Goal: Complete application form

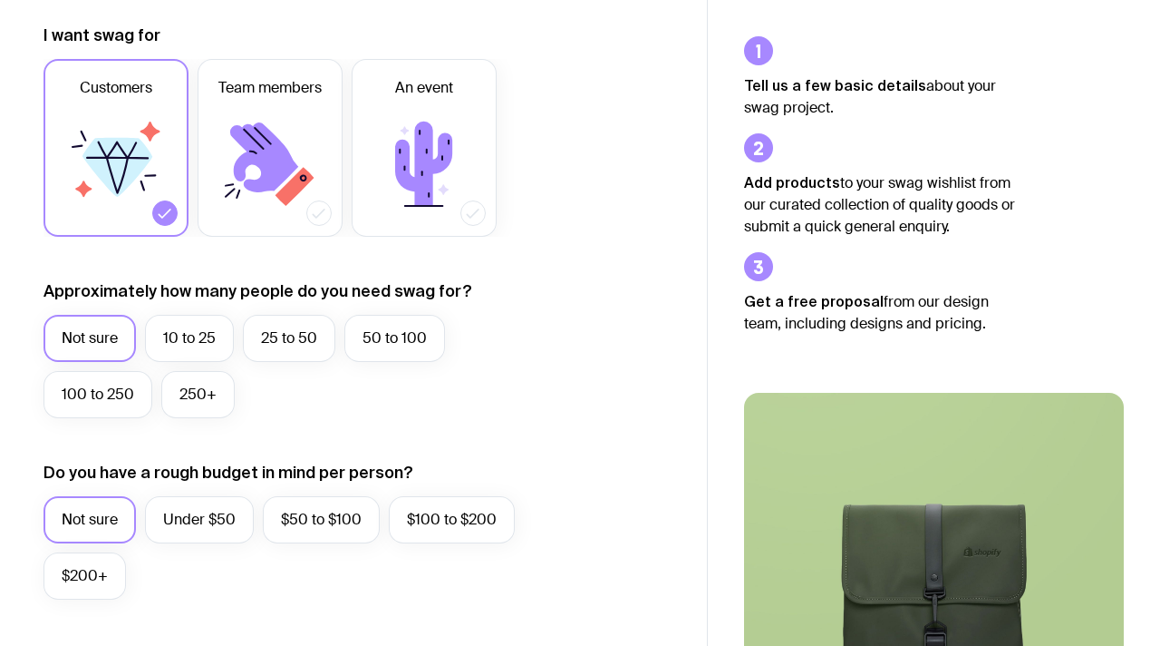
scroll to position [269, 0]
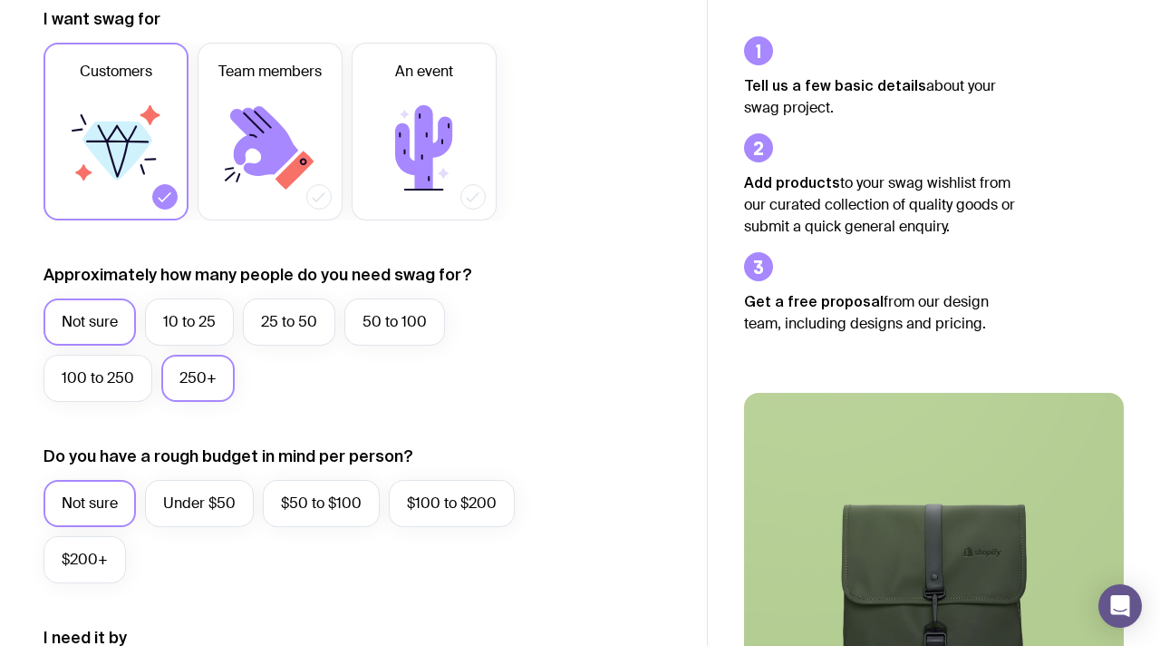
click at [205, 376] on label "250+" at bounding box center [197, 377] width 73 height 47
click at [0, 0] on input "250+" at bounding box center [0, 0] width 0 height 0
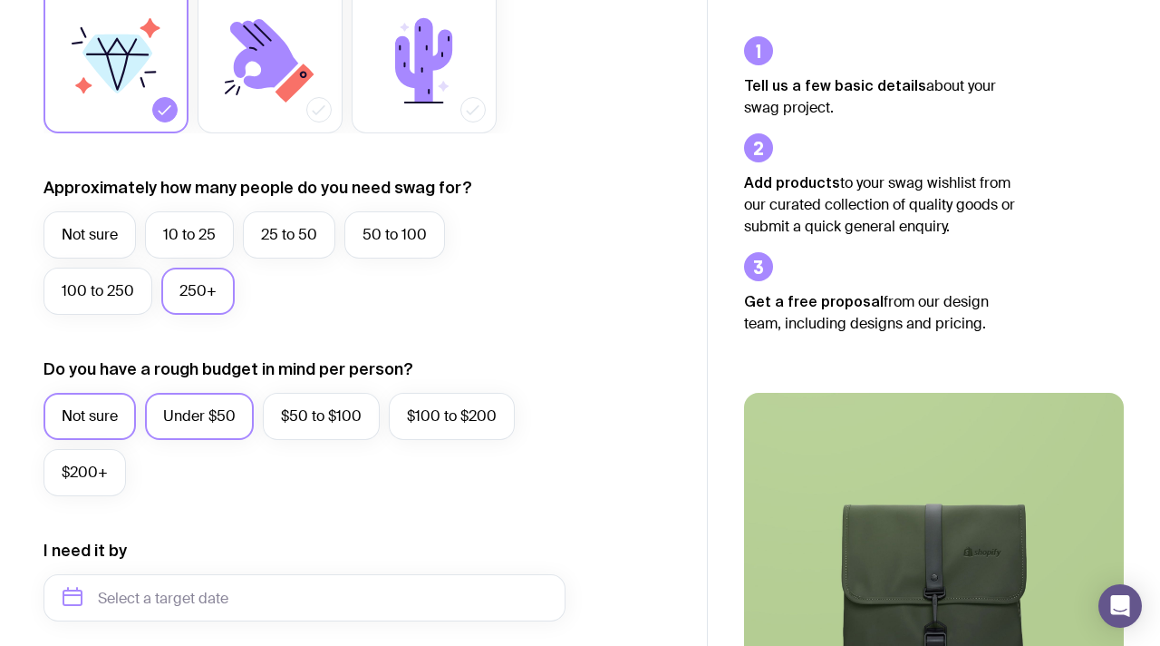
scroll to position [354, 0]
click at [180, 422] on label "Under $50" at bounding box center [199, 417] width 109 height 47
click at [0, 0] on input "Under $50" at bounding box center [0, 0] width 0 height 0
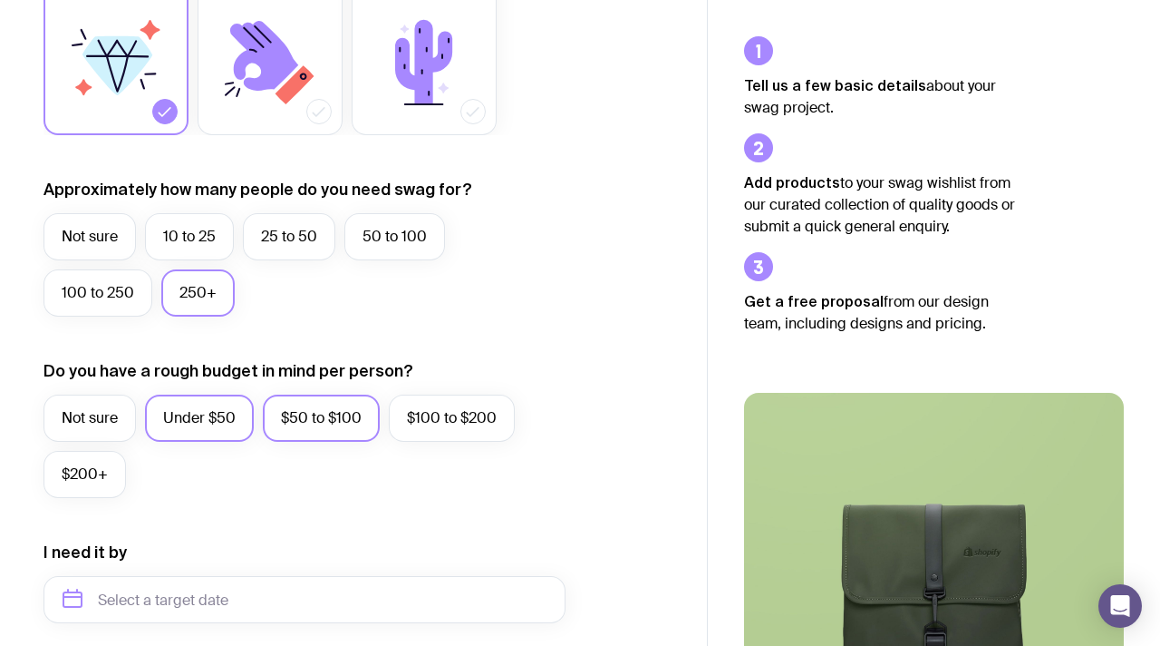
click at [318, 422] on label "$50 to $100" at bounding box center [321, 417] width 117 height 47
click at [0, 0] on input "$50 to $100" at bounding box center [0, 0] width 0 height 0
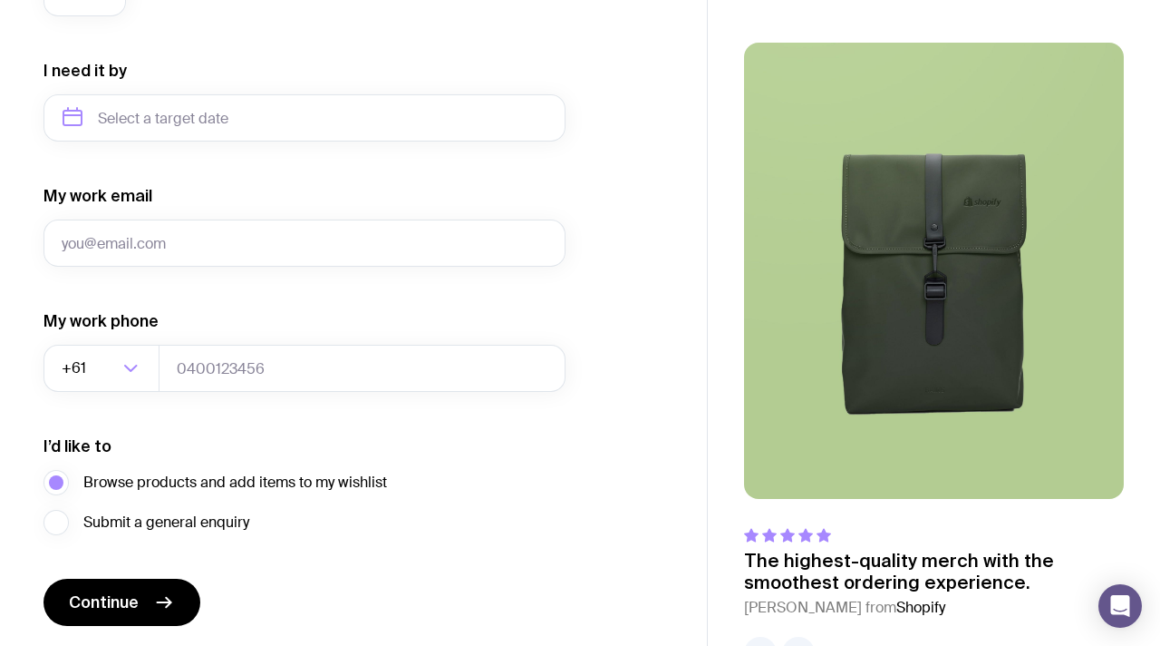
scroll to position [819, 0]
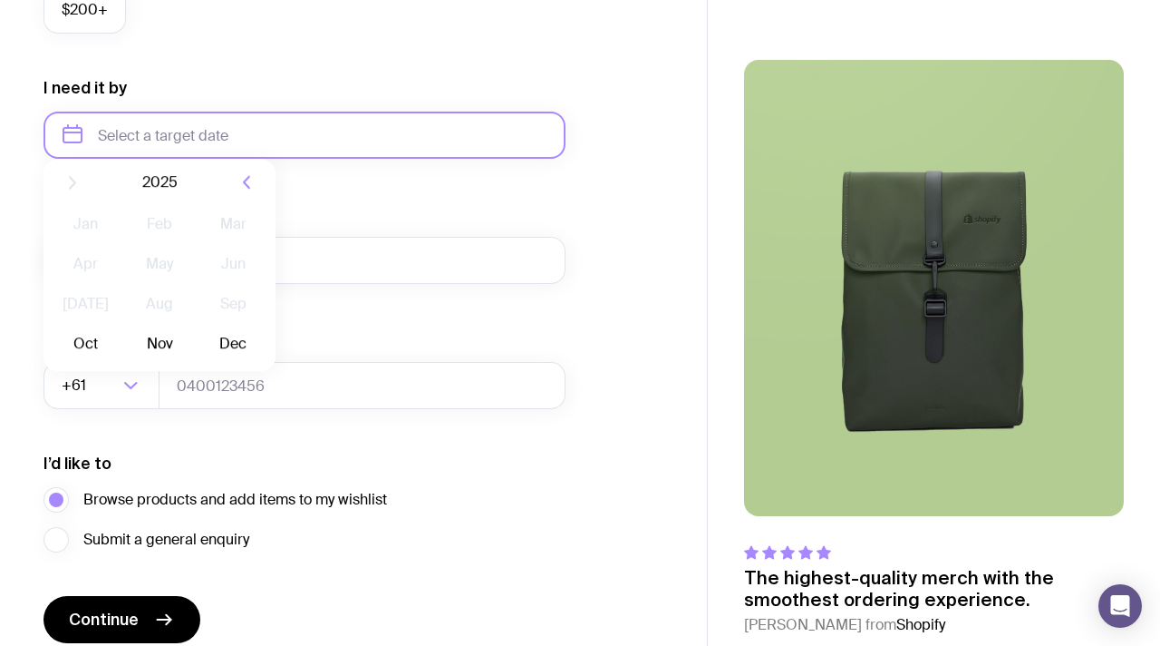
click at [181, 133] on input "text" at bounding box center [305, 135] width 522 height 47
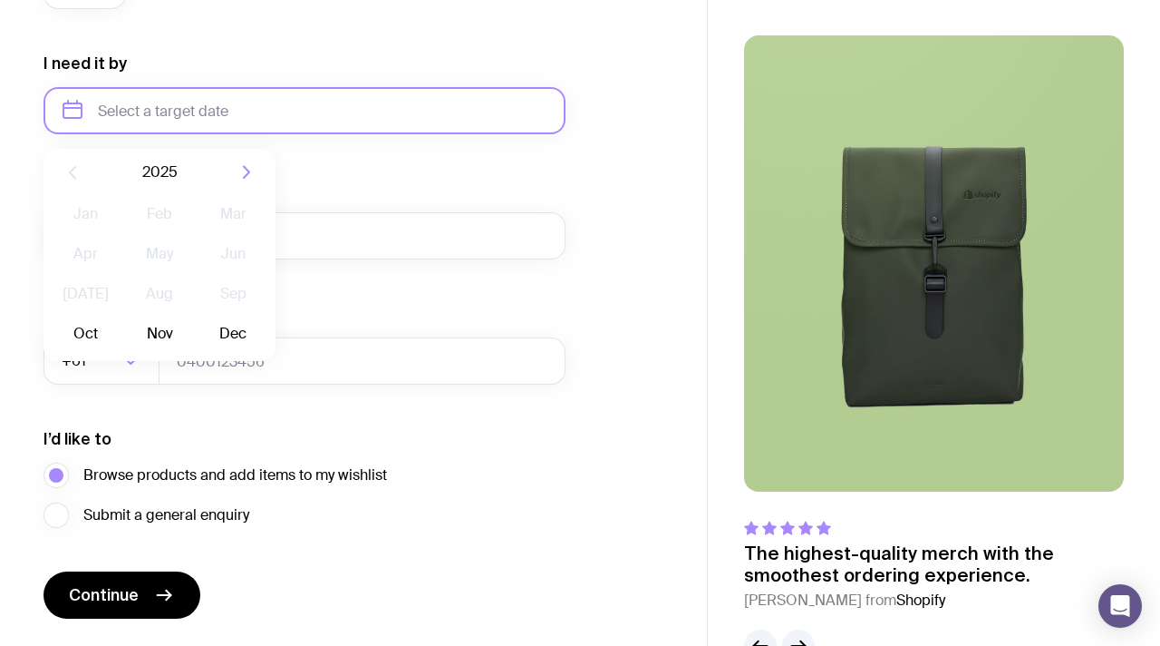
scroll to position [845, 0]
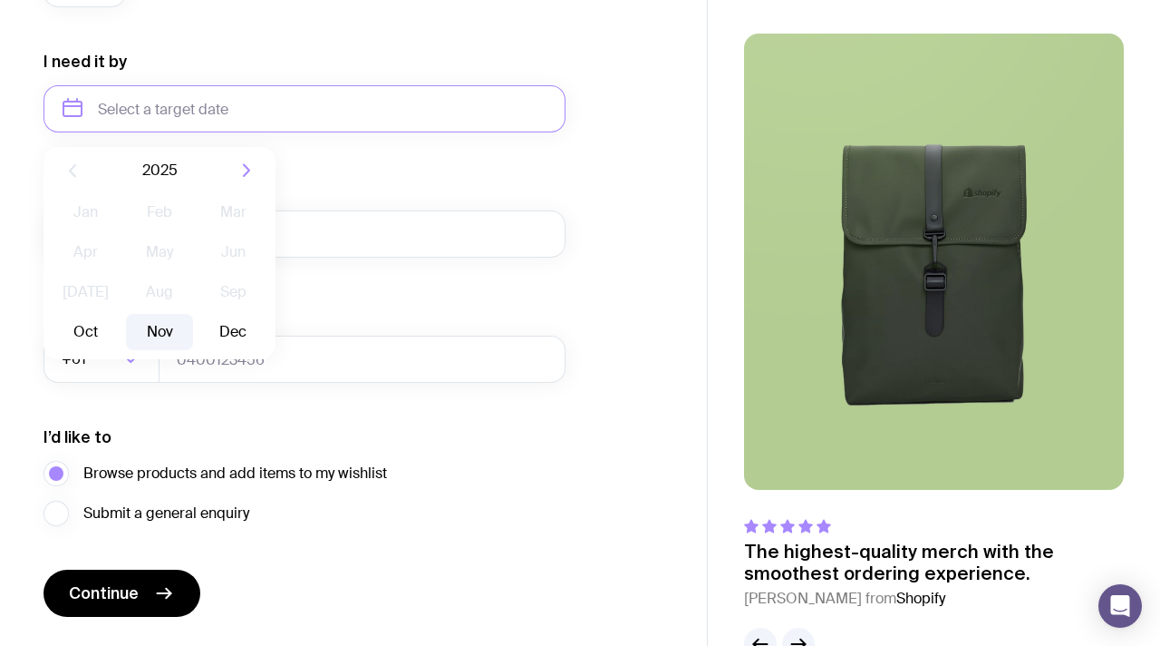
click at [160, 322] on button "Nov" at bounding box center [159, 332] width 66 height 36
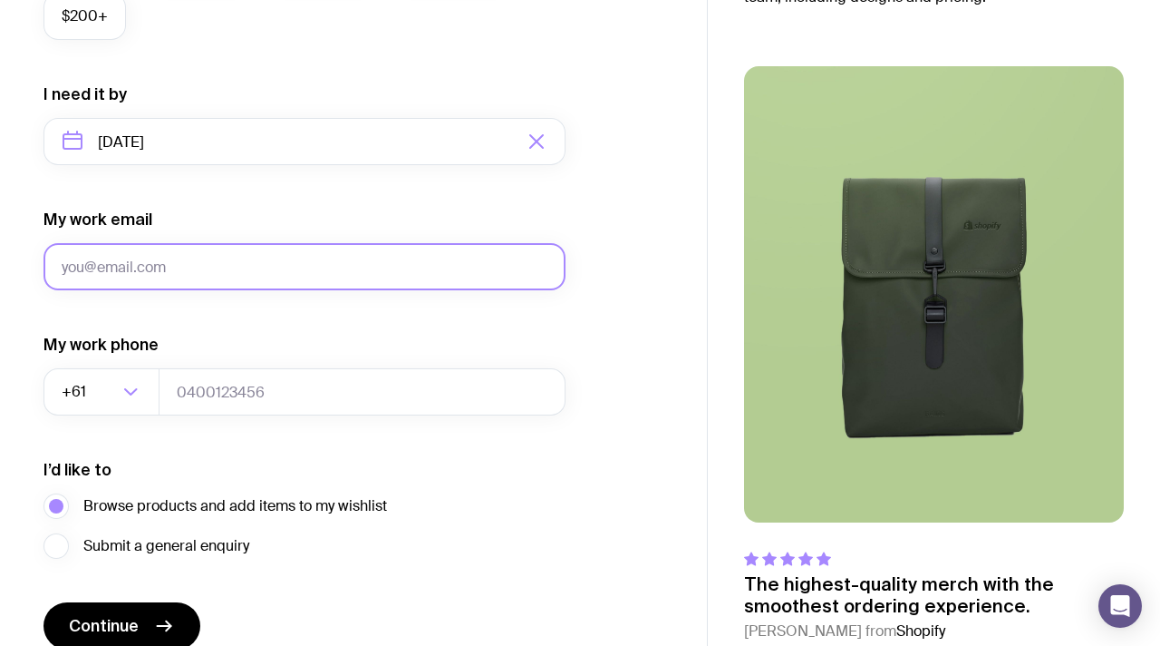
scroll to position [805, 0]
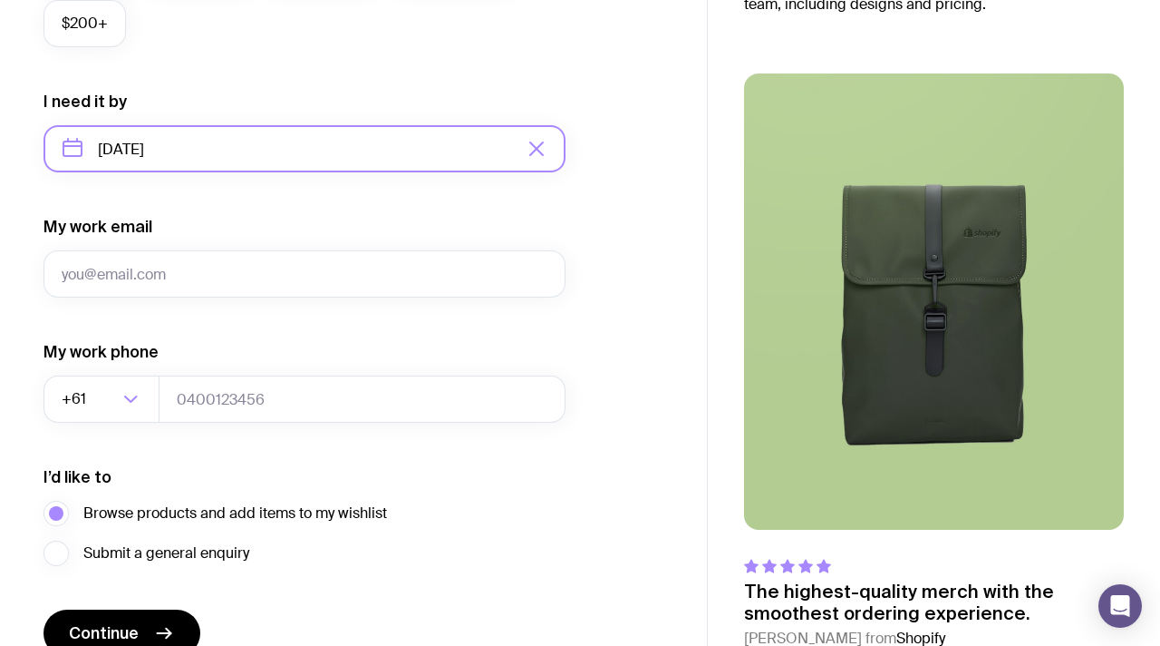
click at [194, 152] on input "[DATE]" at bounding box center [305, 148] width 522 height 47
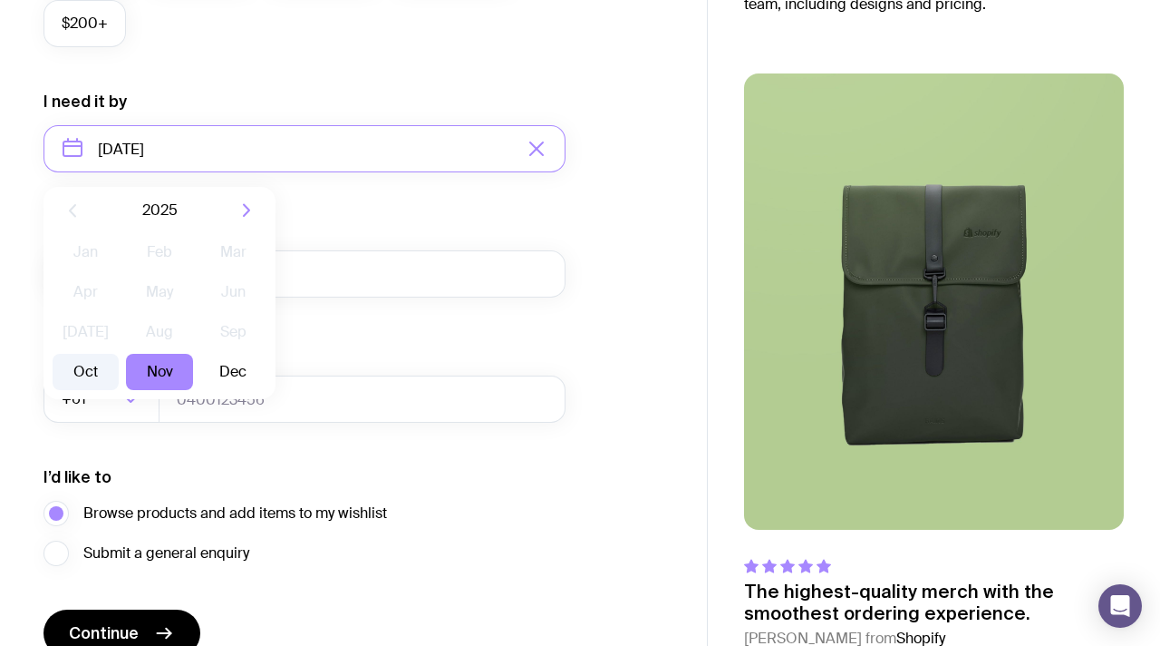
click at [96, 372] on button "Oct" at bounding box center [86, 372] width 66 height 36
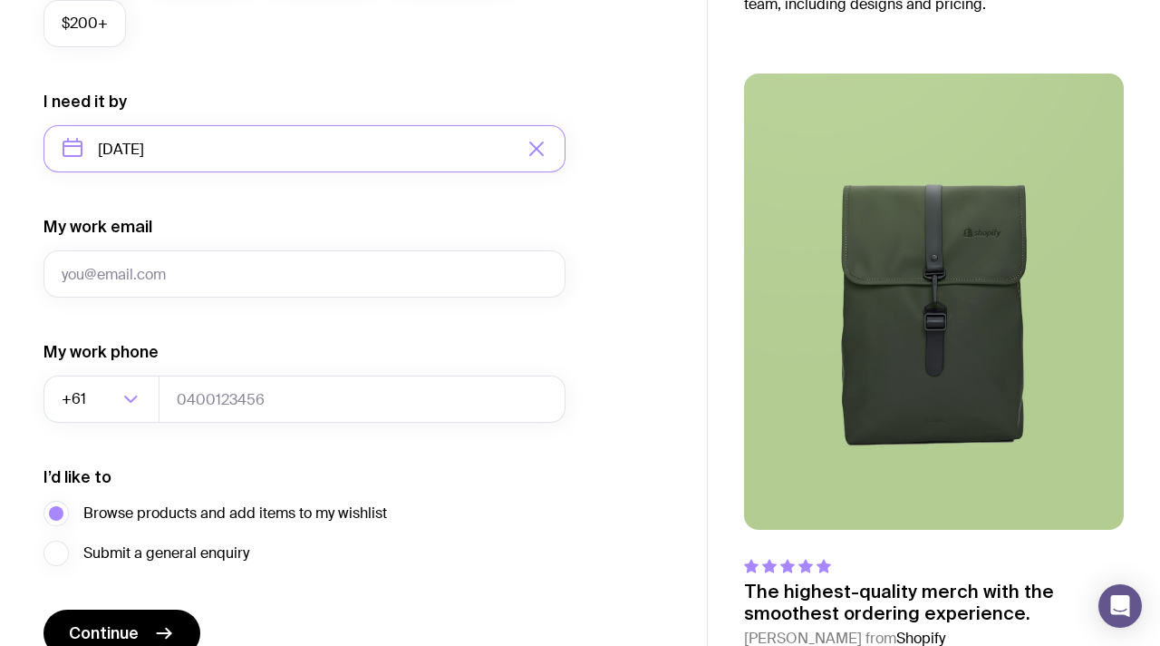
type input "[DATE]"
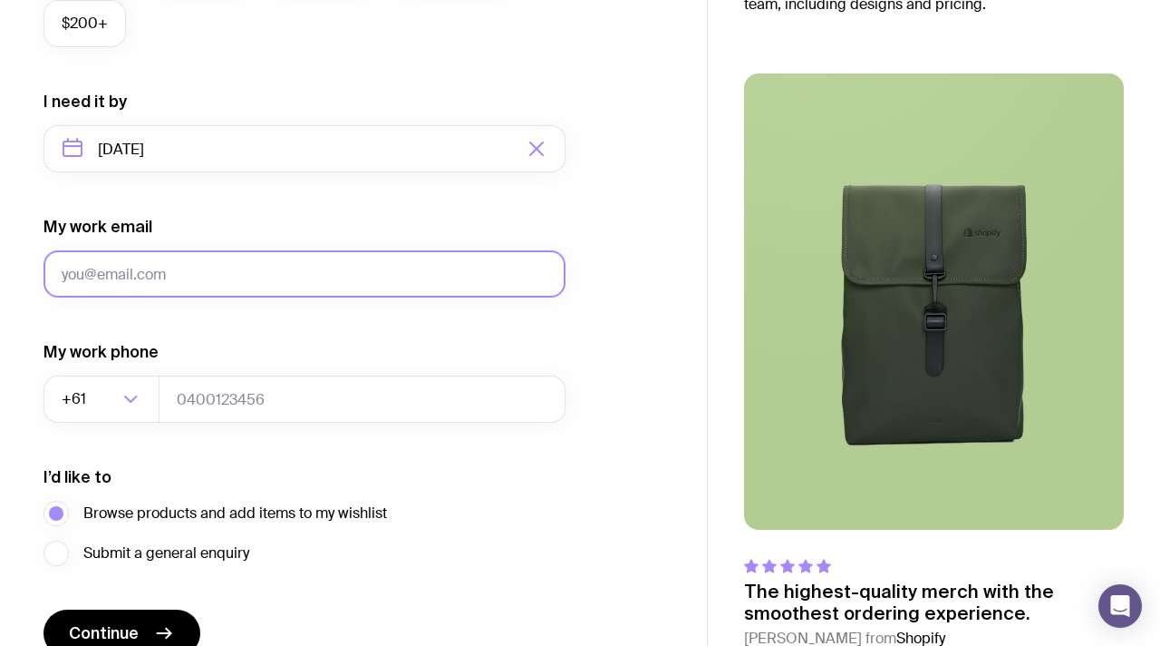
click at [120, 257] on input "My work email" at bounding box center [305, 273] width 522 height 47
type input "[EMAIL_ADDRESS][DOMAIN_NAME]"
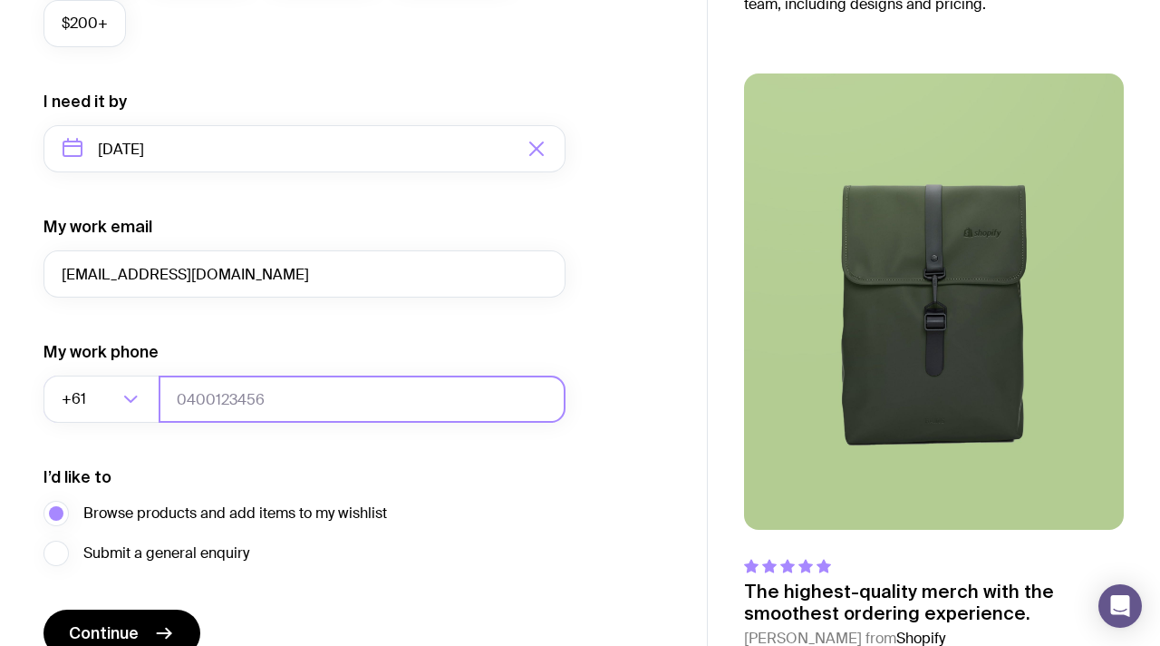
click at [206, 408] on input "tel" at bounding box center [362, 398] width 407 height 47
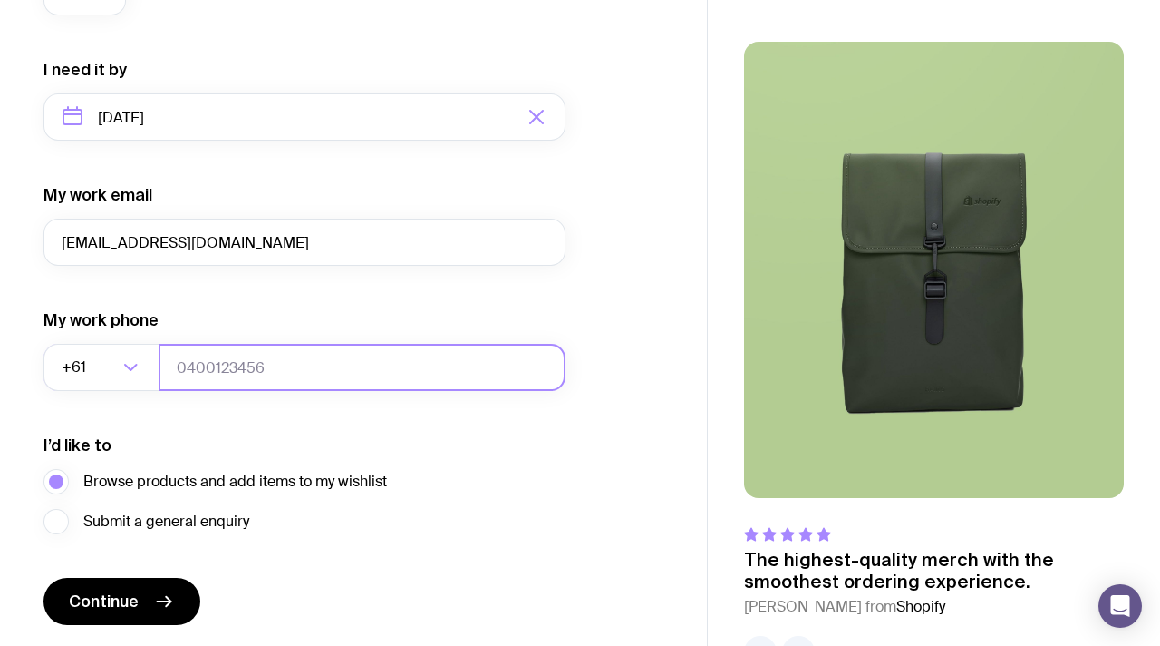
scroll to position [846, 0]
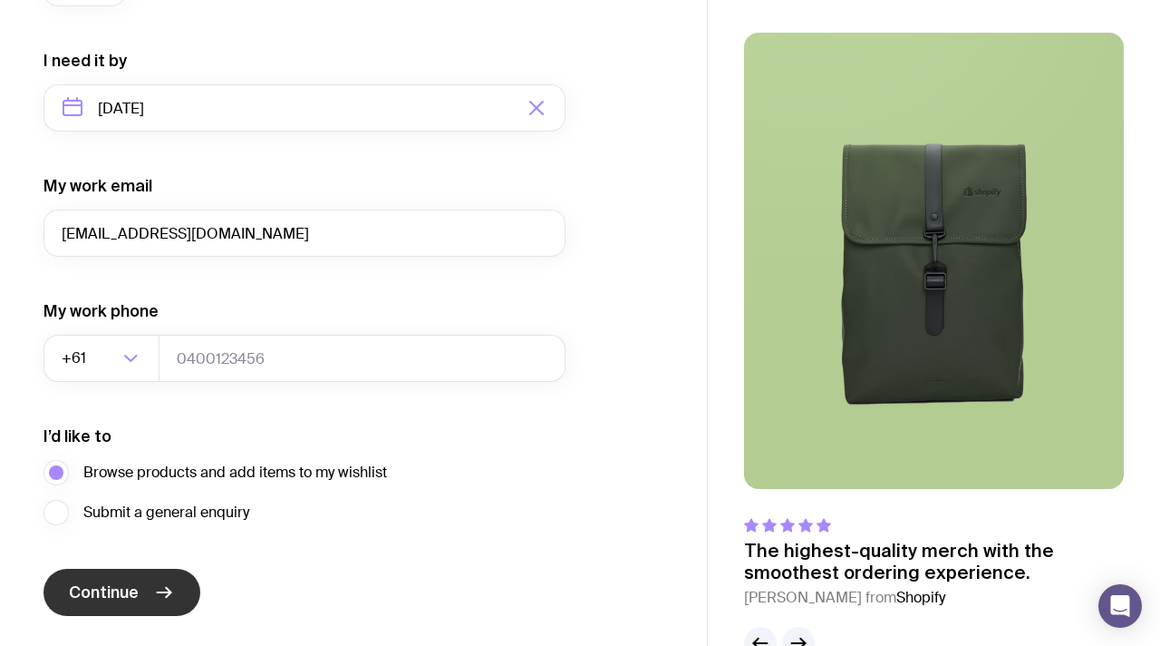
click at [118, 578] on button "Continue" at bounding box center [122, 591] width 157 height 47
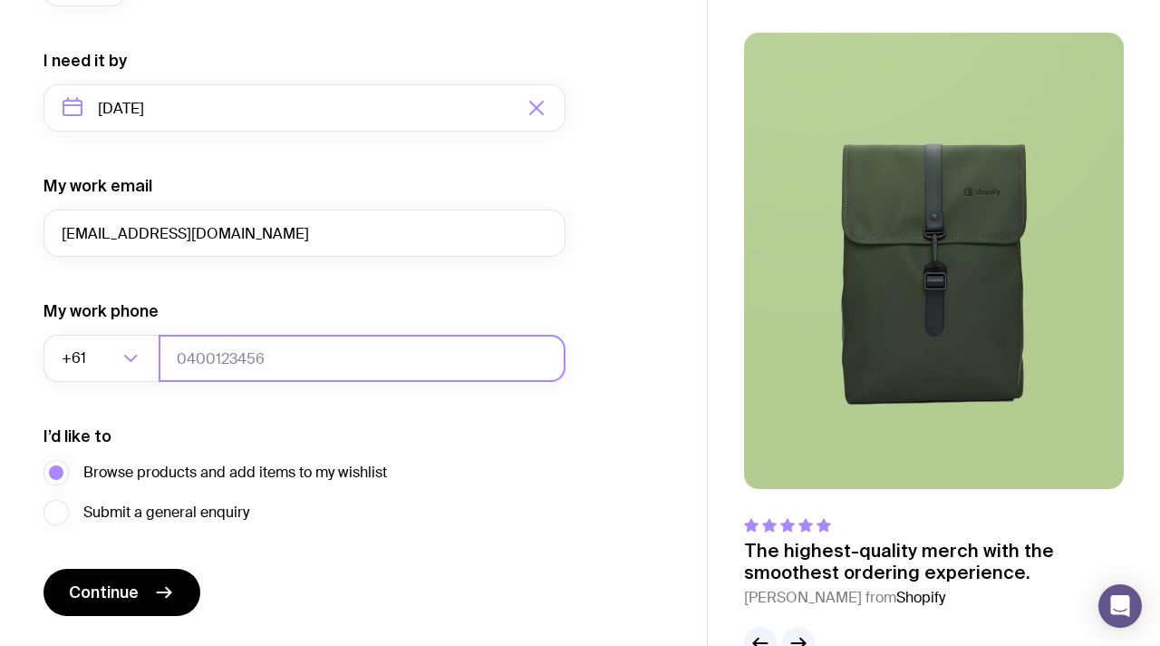
click at [246, 370] on input "tel" at bounding box center [362, 358] width 407 height 47
click at [332, 402] on form "I want swag for Customers Team members An event Approximately how many people d…" at bounding box center [305, 24] width 522 height 1184
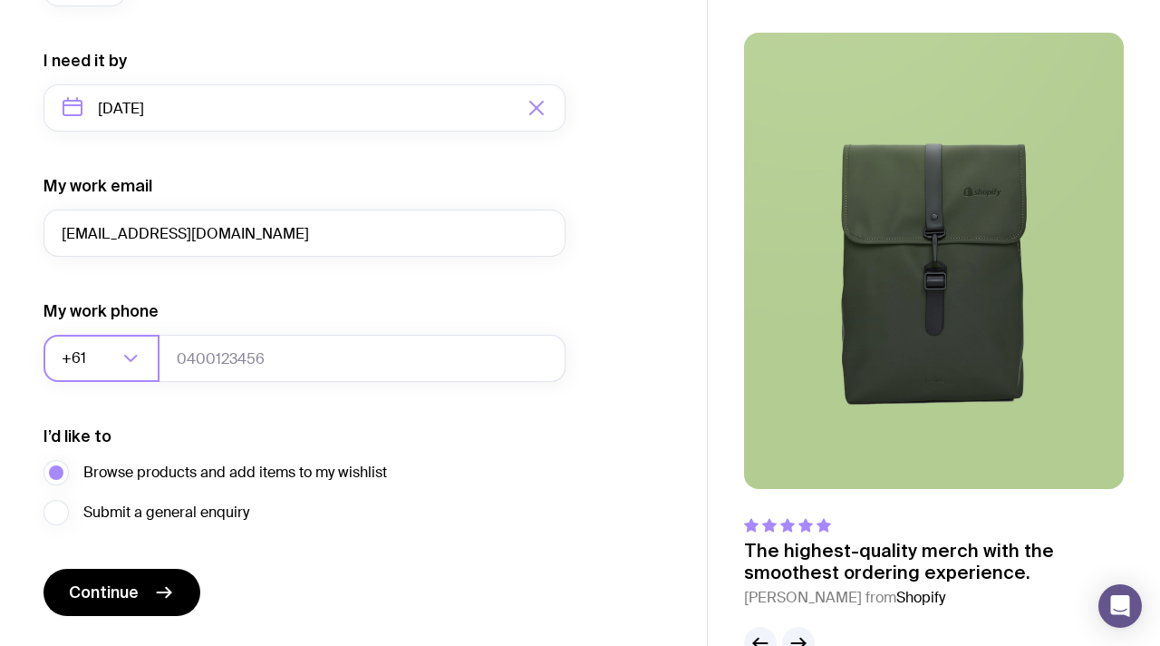
click at [100, 358] on input "Search for option" at bounding box center [104, 358] width 28 height 47
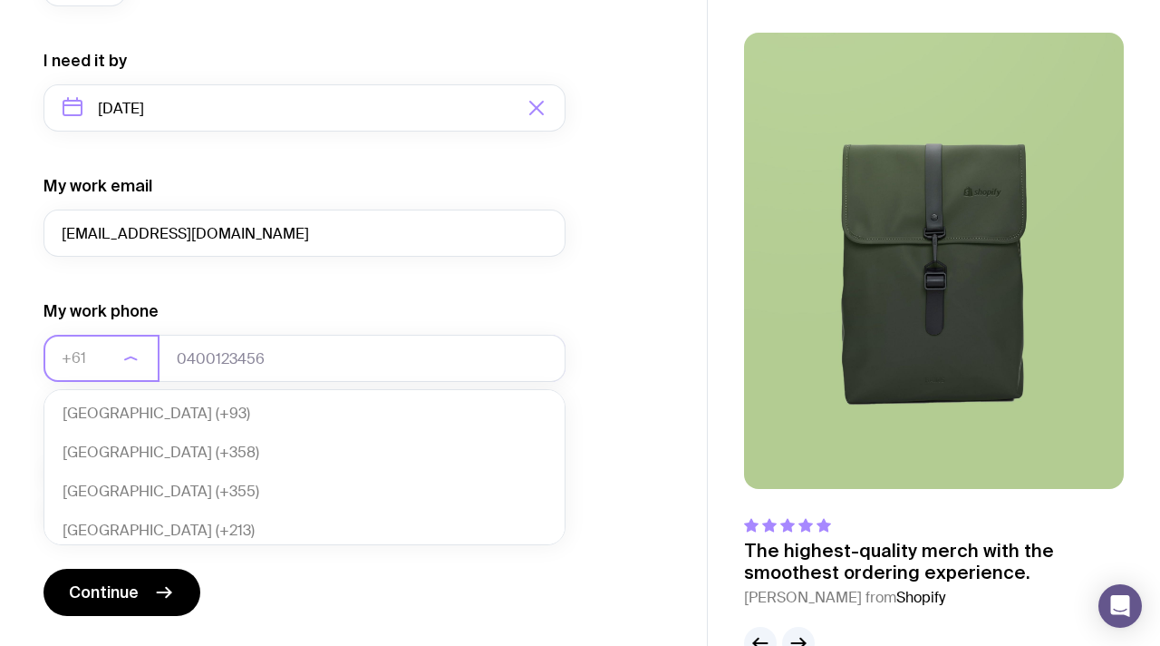
scroll to position [393, 0]
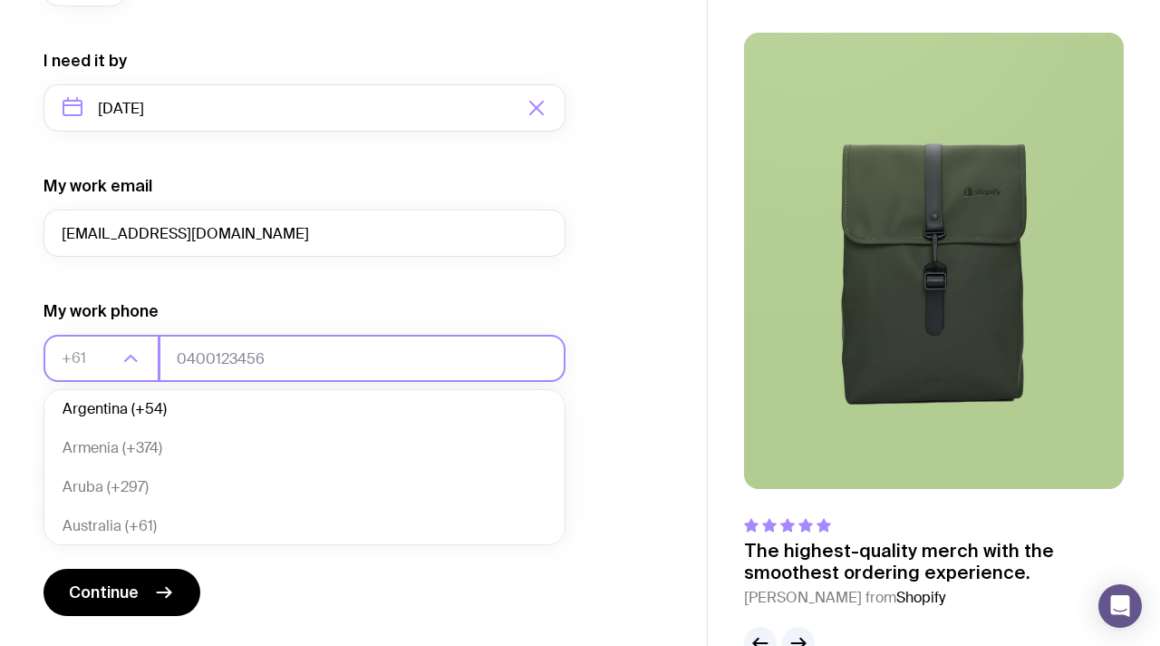
click at [190, 365] on input "tel" at bounding box center [362, 358] width 407 height 47
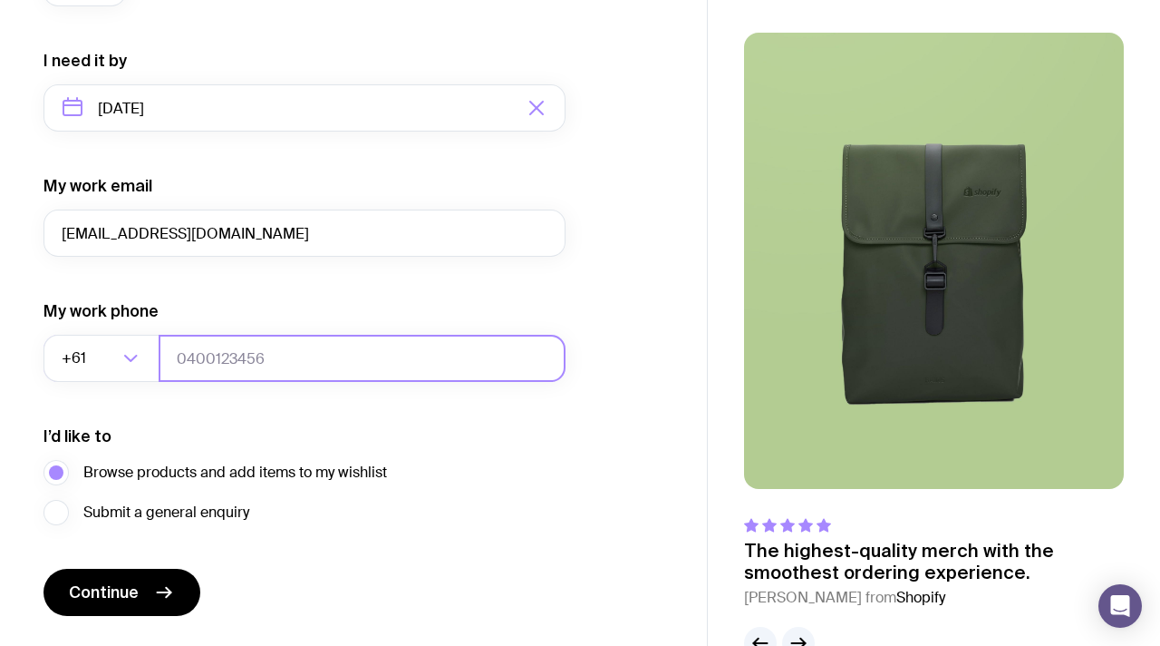
scroll to position [896, 0]
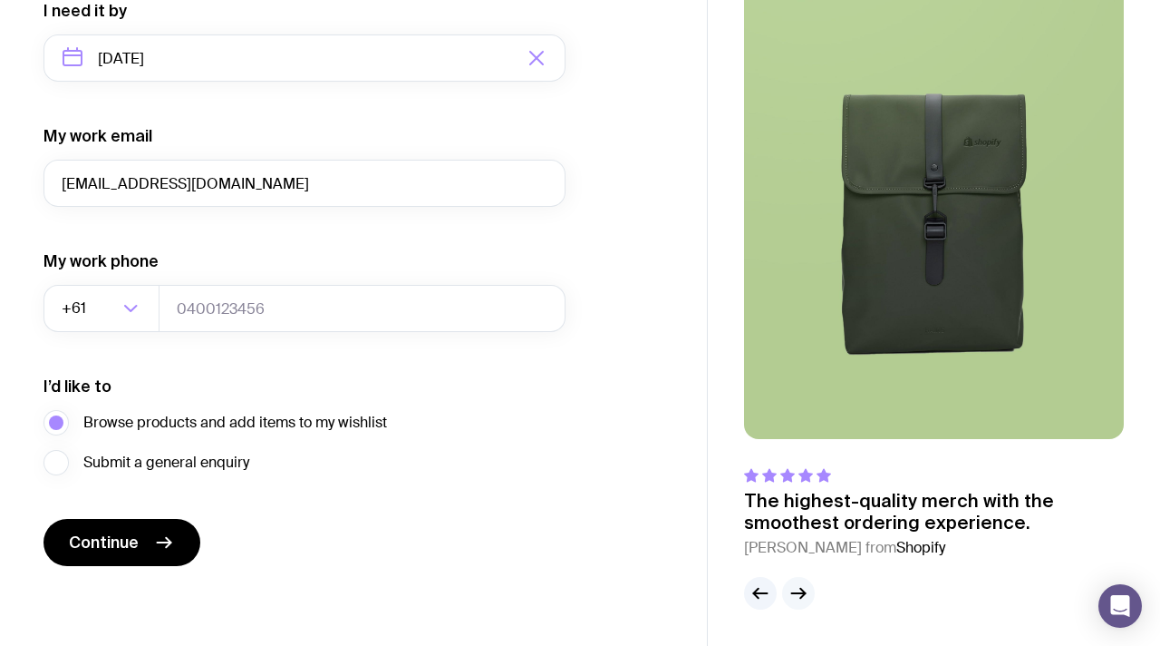
click at [797, 593] on icon "button" at bounding box center [799, 593] width 14 height 0
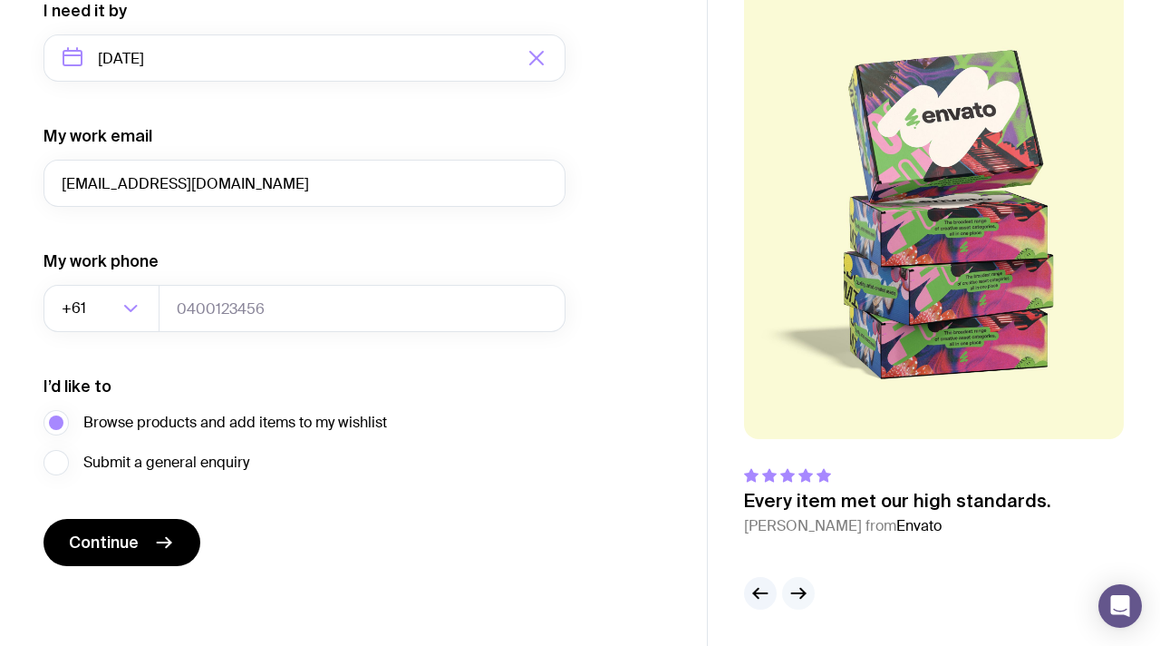
click at [797, 593] on icon "button" at bounding box center [799, 593] width 14 height 0
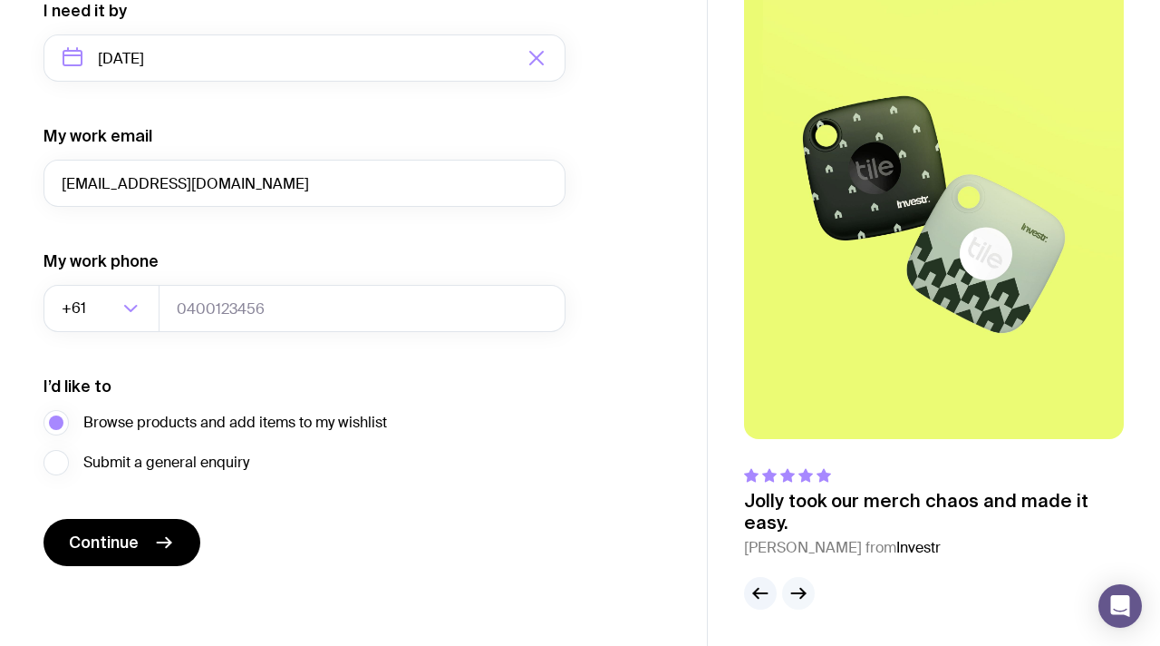
click at [797, 593] on icon "button" at bounding box center [799, 593] width 14 height 0
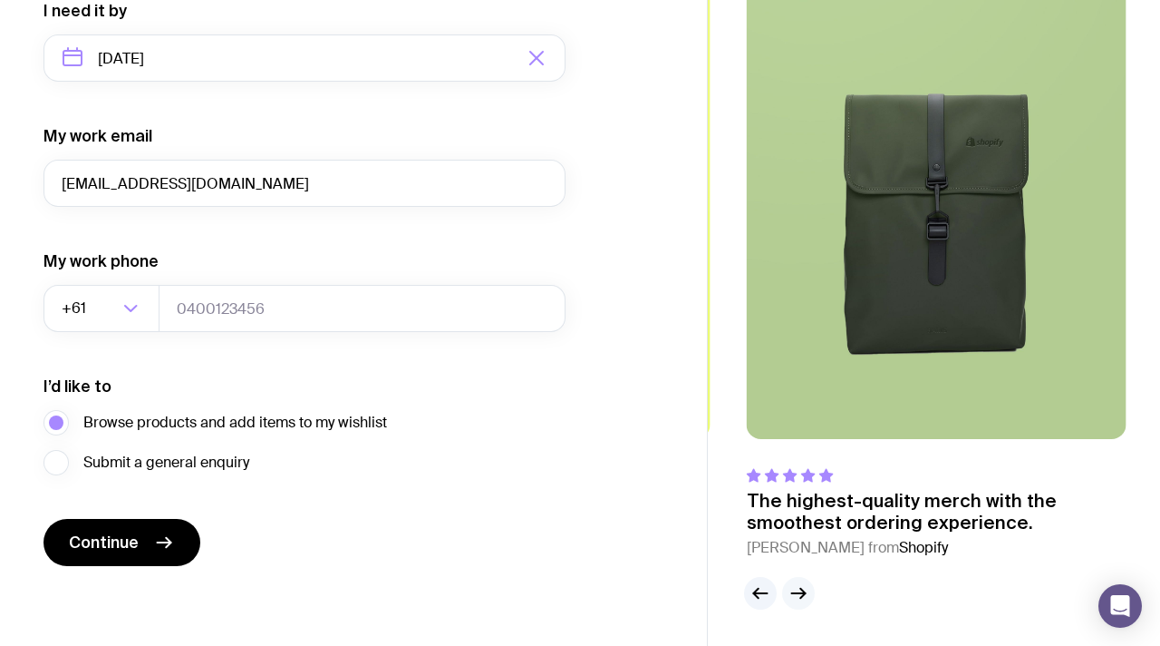
click at [797, 593] on icon "button" at bounding box center [799, 593] width 14 height 0
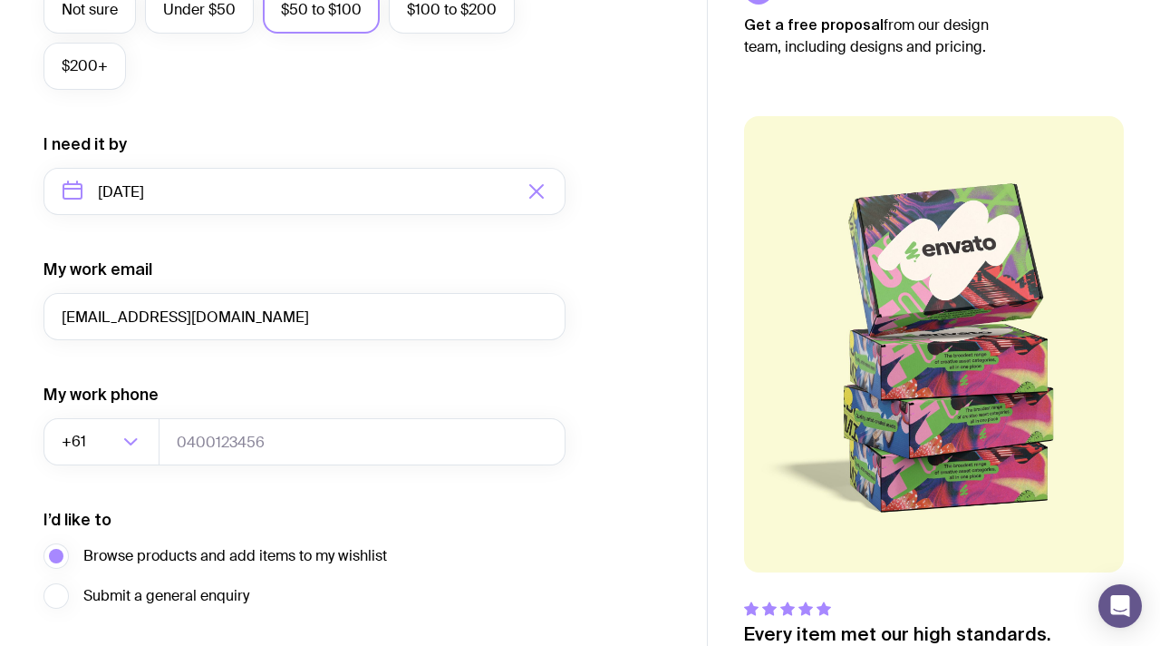
scroll to position [418, 0]
